Goal: Navigation & Orientation: Find specific page/section

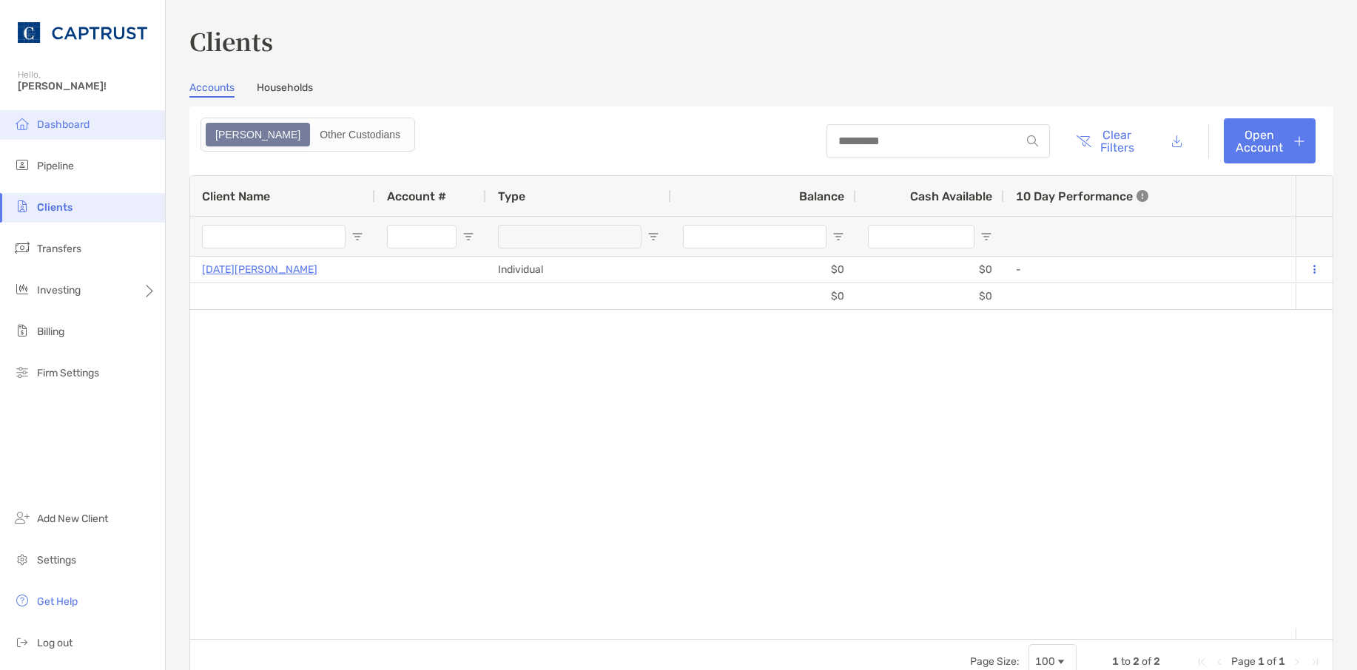
click at [77, 132] on li "Dashboard" at bounding box center [82, 125] width 165 height 30
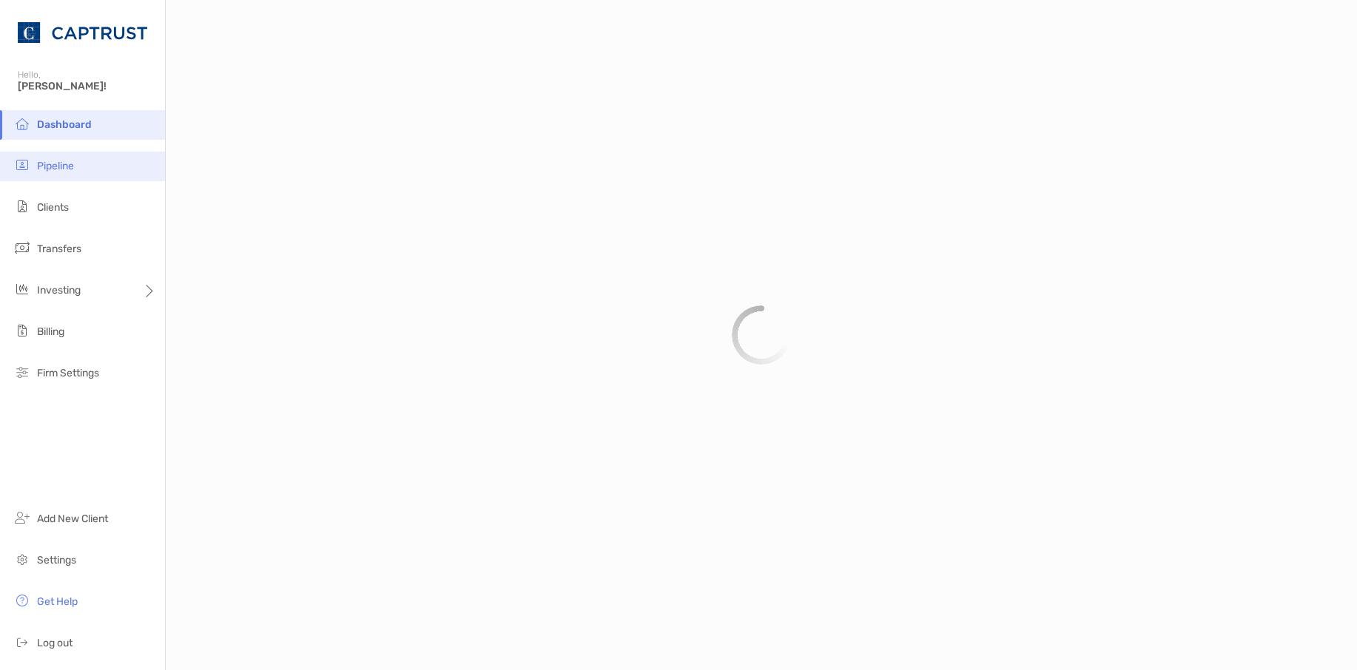
click at [84, 181] on li "Pipeline" at bounding box center [82, 167] width 165 height 30
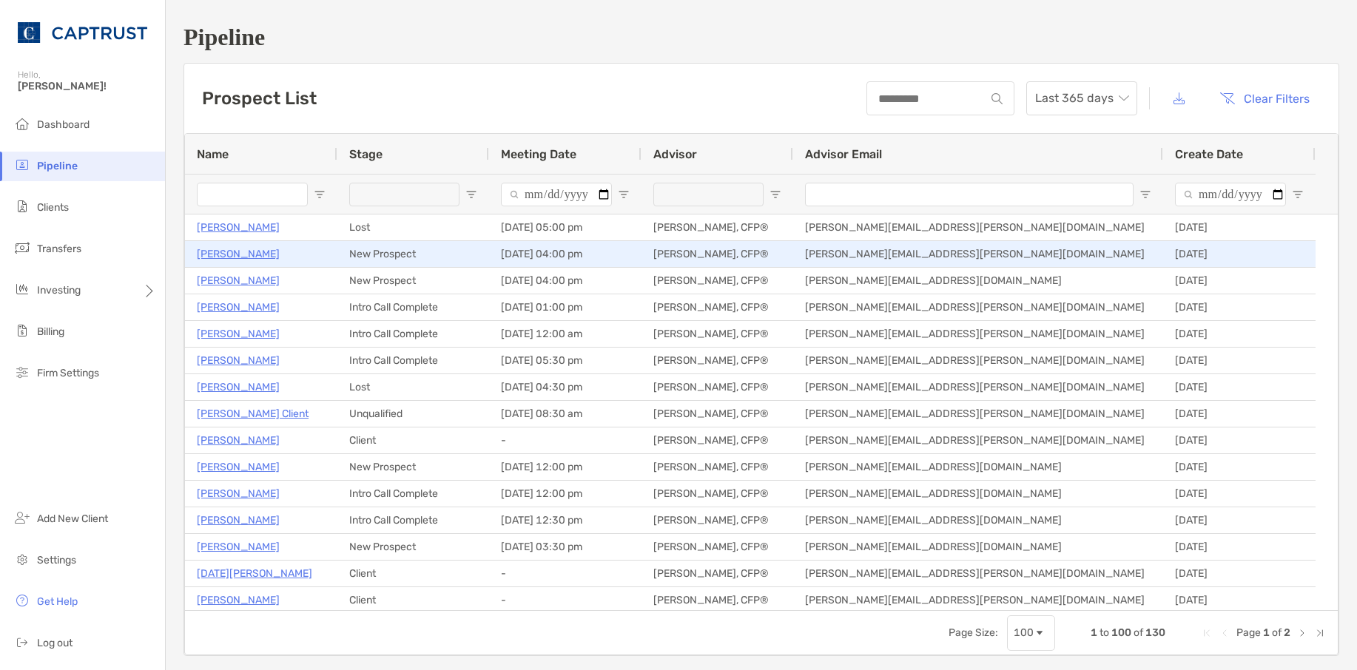
click at [240, 257] on p "[PERSON_NAME]" at bounding box center [238, 254] width 83 height 18
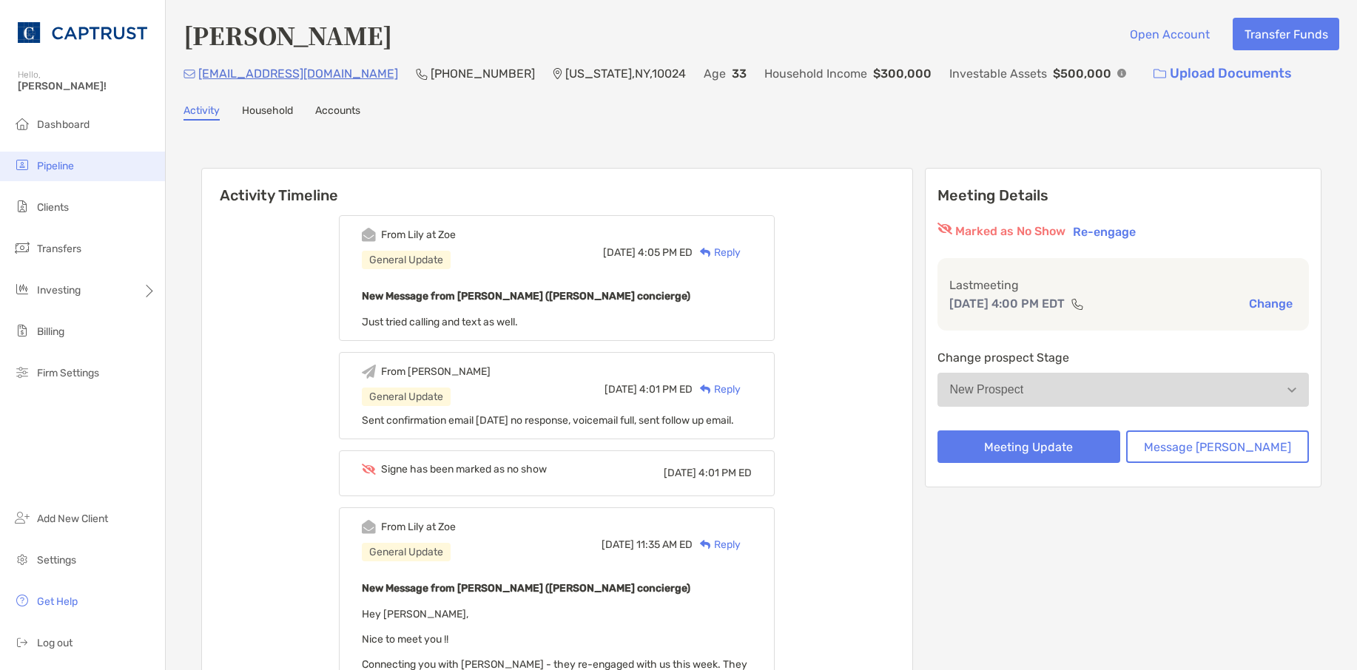
click at [47, 179] on li "Pipeline" at bounding box center [82, 167] width 165 height 30
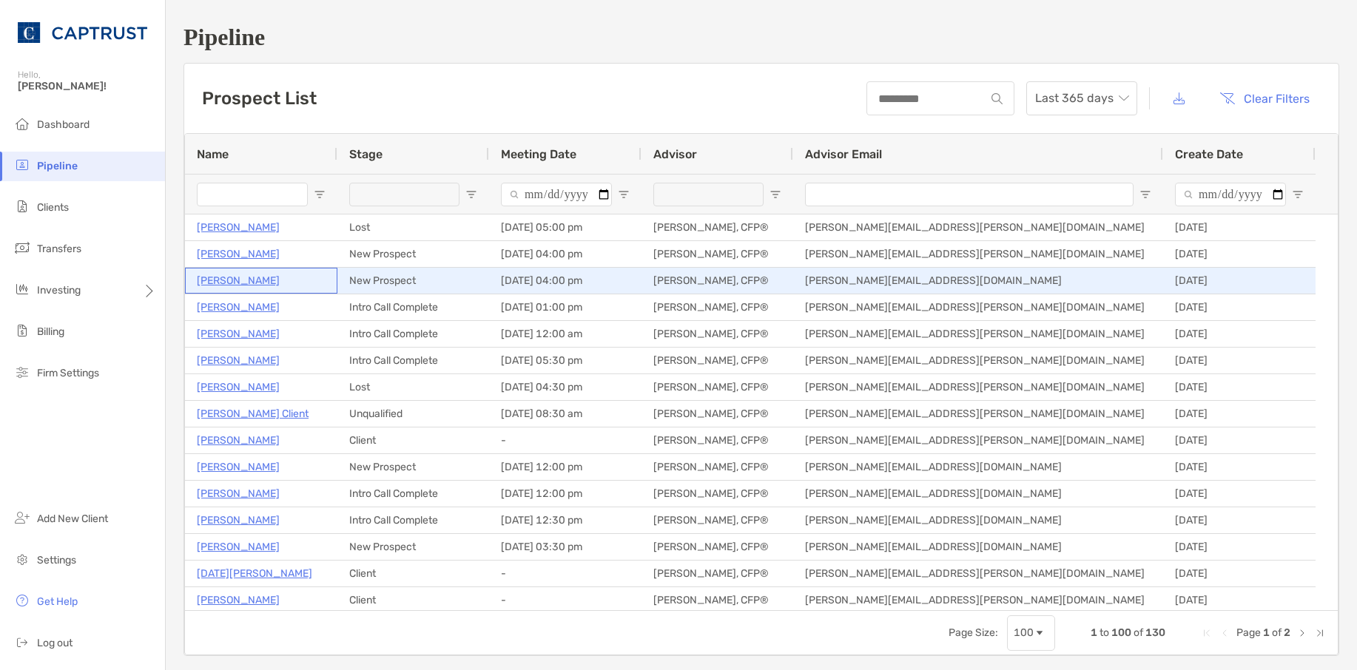
click at [235, 278] on p "[PERSON_NAME]" at bounding box center [238, 281] width 83 height 18
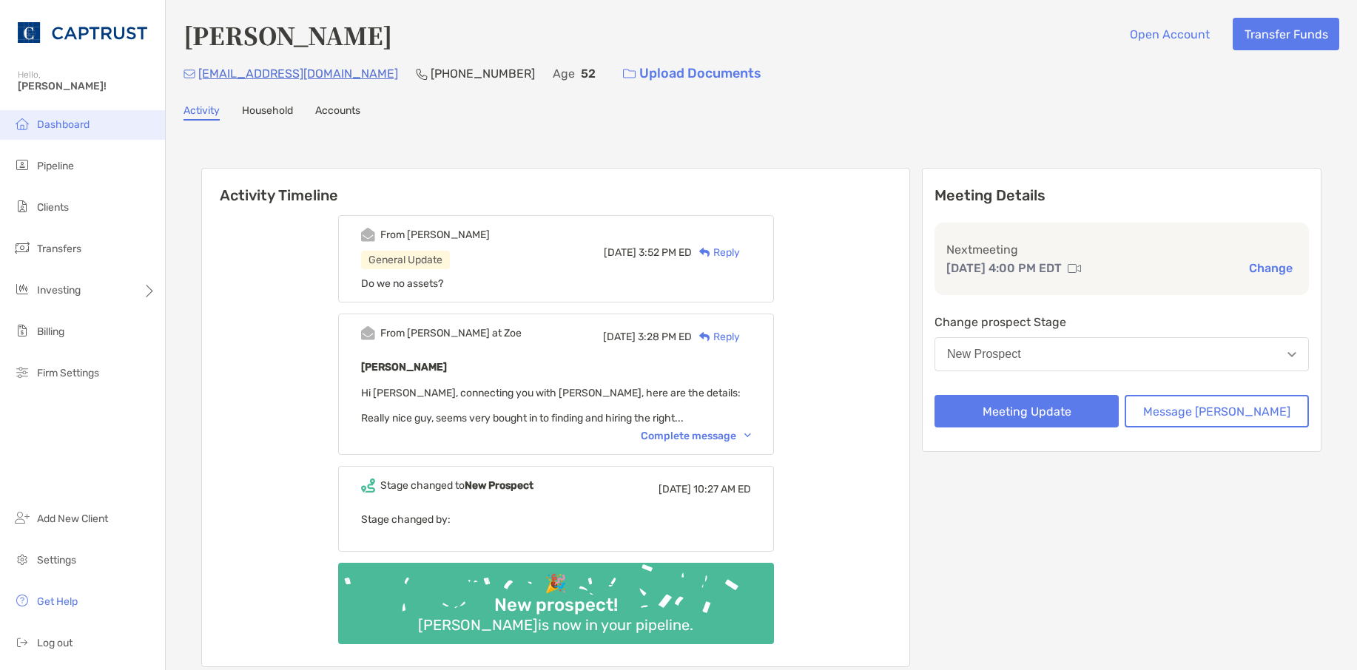
click at [58, 127] on span "Dashboard" at bounding box center [63, 124] width 53 height 13
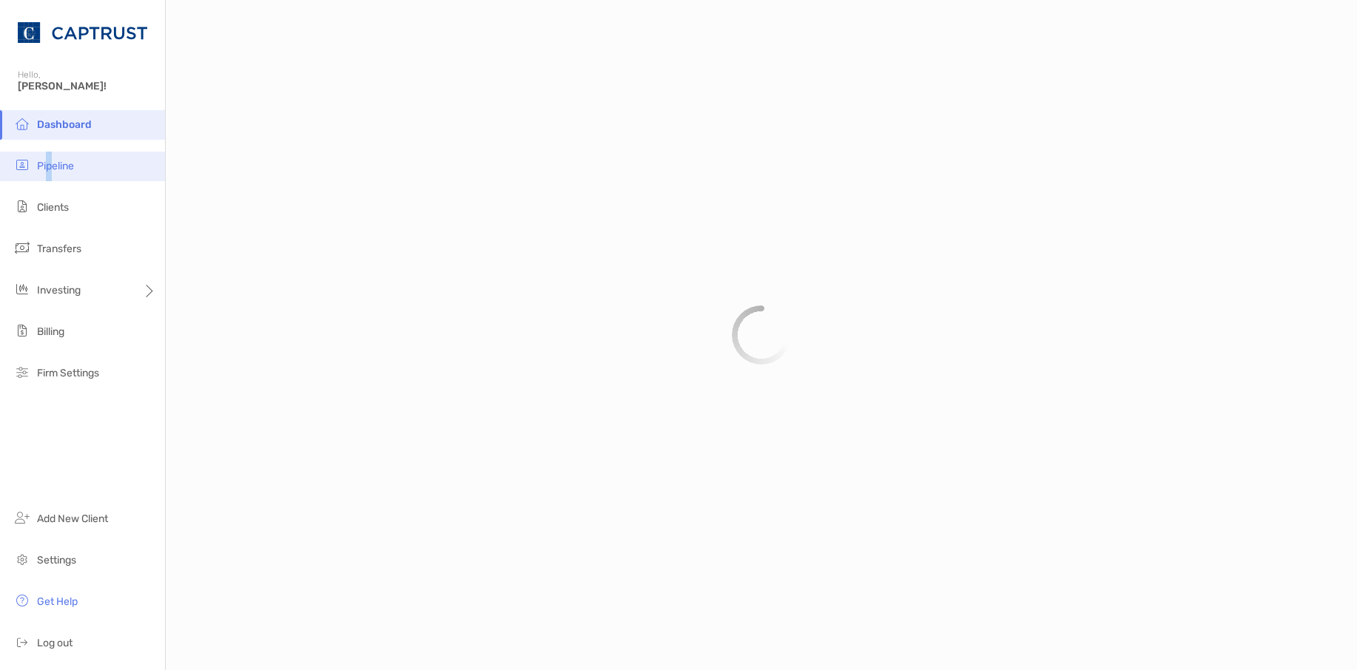
click at [50, 169] on span "Pipeline" at bounding box center [55, 166] width 37 height 13
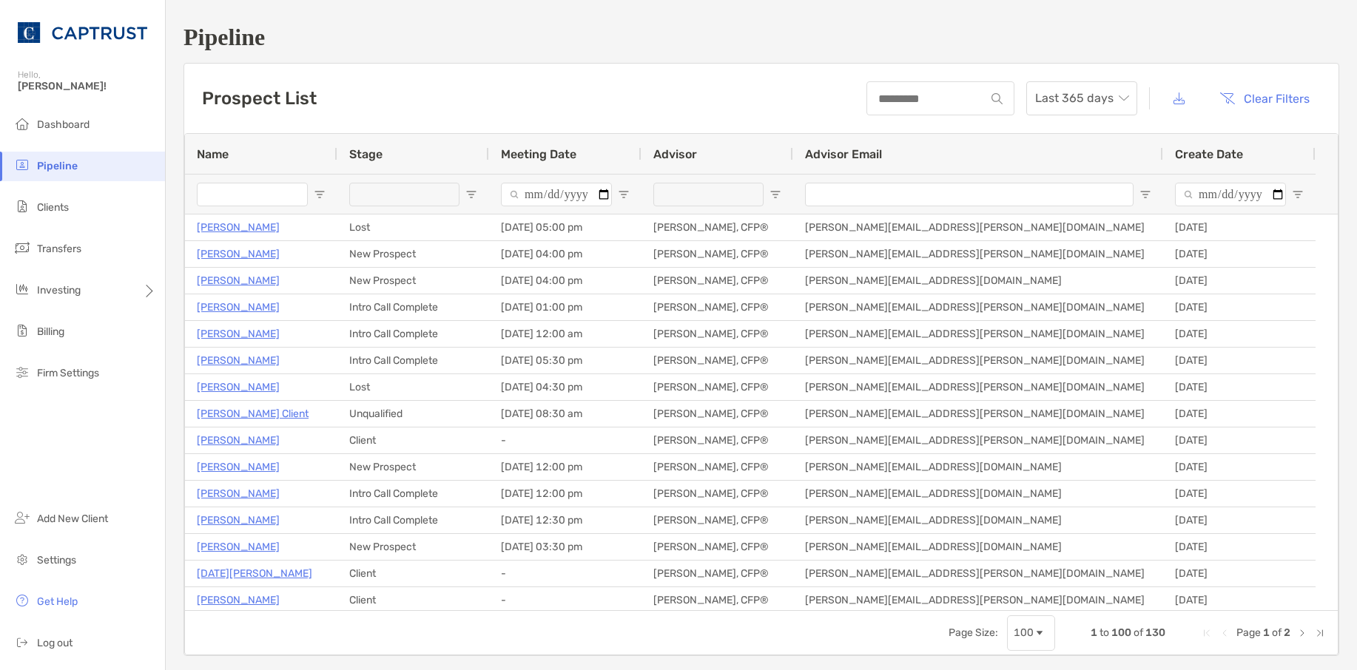
click at [773, 105] on div "Prospect List Last 365 days Clear Filters" at bounding box center [761, 99] width 1154 height 70
